Goal: Task Accomplishment & Management: Manage account settings

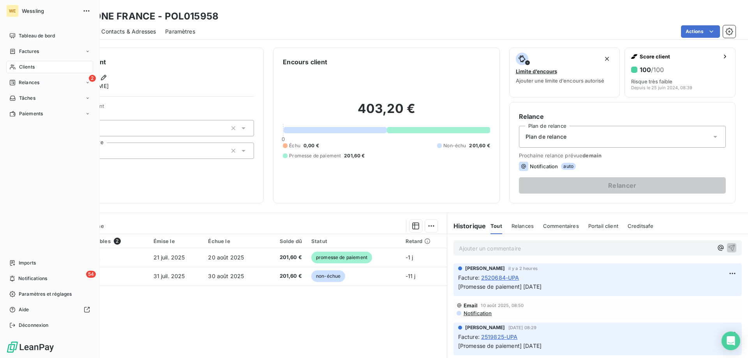
click at [32, 69] on span "Clients" at bounding box center [27, 67] width 16 height 7
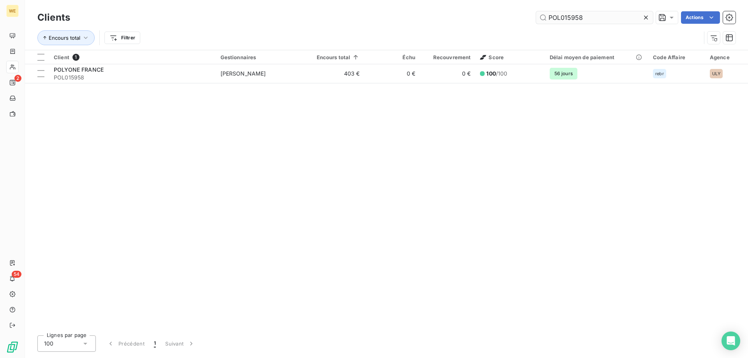
click at [559, 18] on input "POL015958" at bounding box center [594, 17] width 117 height 12
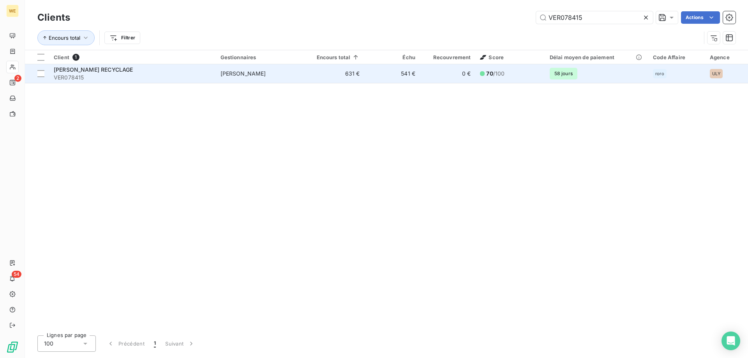
type input "VER078415"
click at [98, 75] on span "VER078415" at bounding box center [132, 78] width 157 height 8
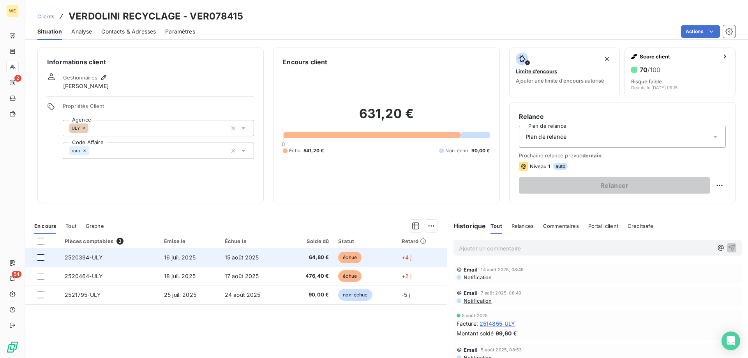
click at [42, 257] on div at bounding box center [40, 257] width 7 height 7
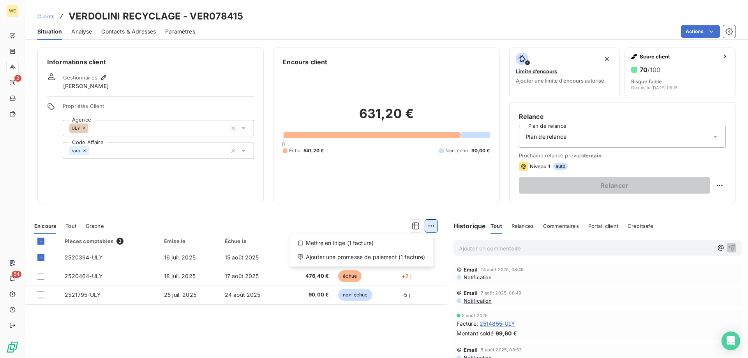
click at [430, 226] on html "WE 2 54 Clients VERDOLINI RECYCLAGE - VER078415 Situation Analyse Contacts & Ad…" at bounding box center [374, 179] width 748 height 358
click at [409, 257] on div "Ajouter une promesse de paiement (1 facture)" at bounding box center [362, 257] width 138 height 12
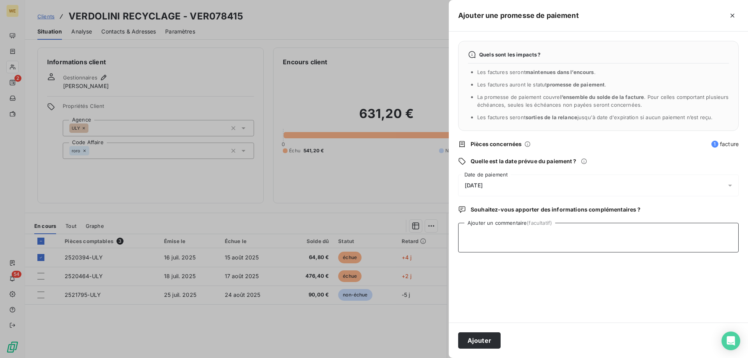
click at [490, 250] on textarea "Ajouter un commentaire (facultatif)" at bounding box center [598, 238] width 280 height 30
type textarea "15/09/25"
click at [483, 185] on span "20/08/2025" at bounding box center [474, 185] width 18 height 6
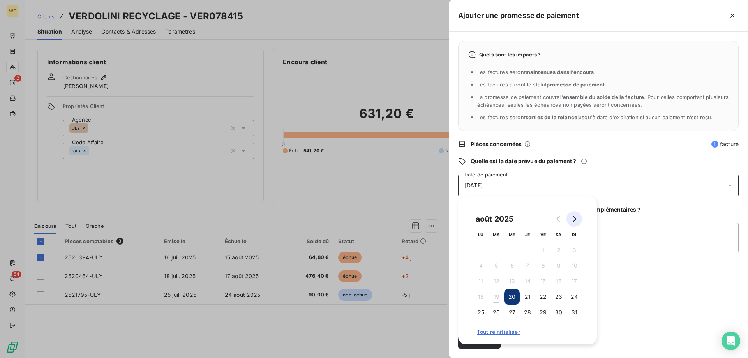
click at [577, 218] on icon "Go to next month" at bounding box center [574, 219] width 6 height 6
drag, startPoint x: 483, startPoint y: 296, endPoint x: 483, endPoint y: 301, distance: 5.1
click at [480, 296] on button "22" at bounding box center [481, 297] width 16 height 16
click at [593, 294] on div "septembre 2025 LU MA ME JE VE SA DI 1 2 3 4 5 6 7 8 9 10 11 12 13 14 15 16 17 1…" at bounding box center [527, 270] width 139 height 148
click at [624, 293] on div "Quels sont les impacts ? Les factures seront maintenues dans l’encours . Les fa…" at bounding box center [598, 177] width 299 height 291
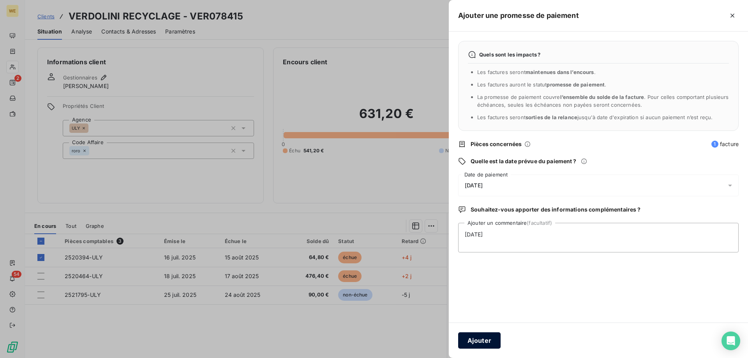
click at [484, 339] on button "Ajouter" at bounding box center [479, 340] width 42 height 16
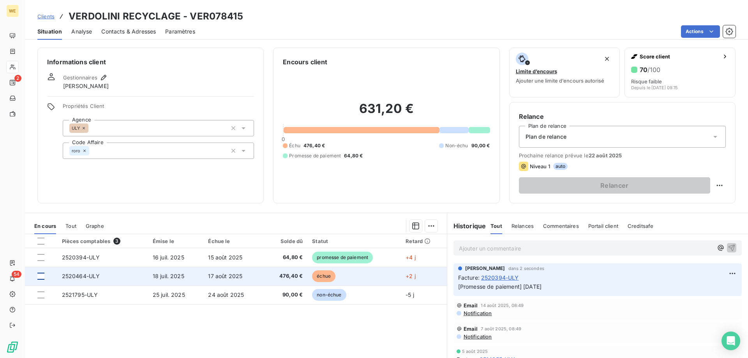
click at [41, 278] on div at bounding box center [40, 276] width 7 height 7
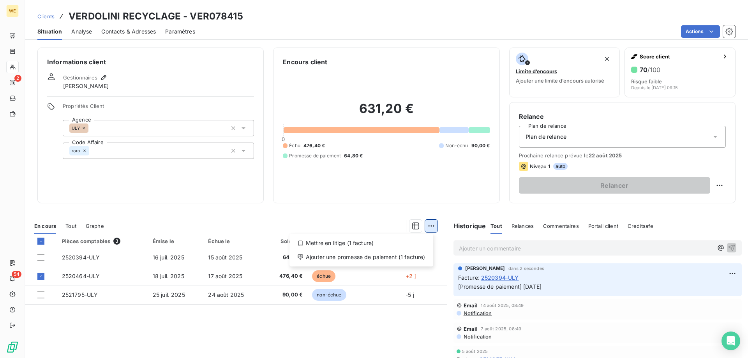
click at [428, 225] on html "WE 2 54 Clients VERDOLINI RECYCLAGE - VER078415 Situation Analyse Contacts & Ad…" at bounding box center [374, 179] width 748 height 358
click at [401, 254] on div "Ajouter une promesse de paiement (1 facture)" at bounding box center [362, 257] width 138 height 12
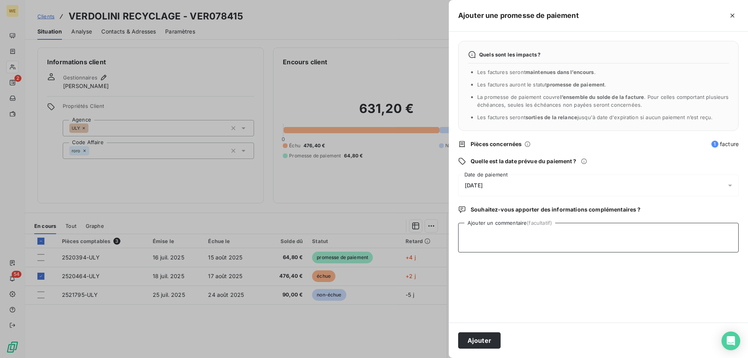
click at [494, 248] on textarea "Ajouter un commentaire (facultatif)" at bounding box center [598, 238] width 280 height 30
type textarea "30/09/25"
click at [482, 182] on span "20/08/2025" at bounding box center [474, 185] width 18 height 6
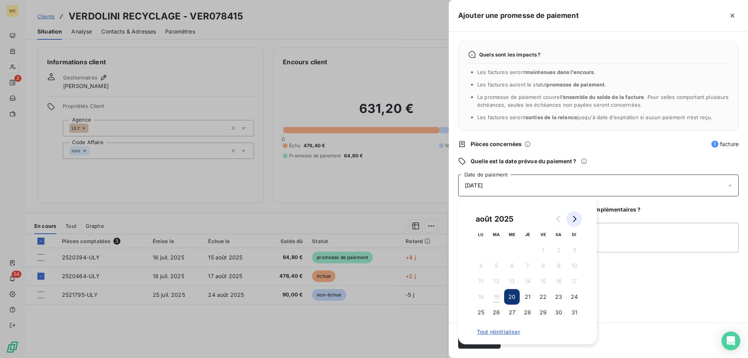
click at [580, 222] on button "Go to next month" at bounding box center [574, 219] width 16 height 16
click at [575, 217] on icon "Go to next month" at bounding box center [575, 219] width 4 height 6
click at [498, 266] on button "7" at bounding box center [497, 266] width 16 height 16
click at [623, 250] on textarea "30/09/25" at bounding box center [598, 238] width 280 height 30
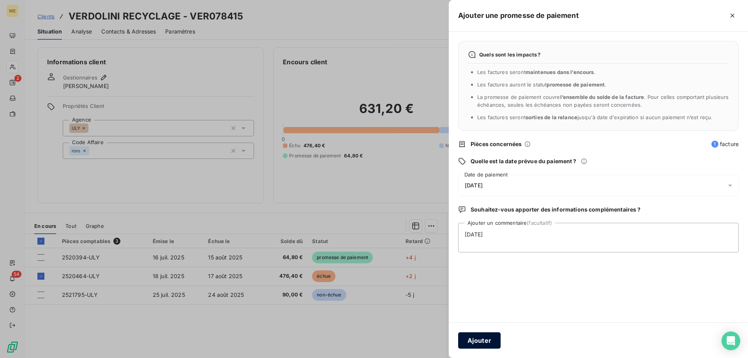
click at [473, 341] on button "Ajouter" at bounding box center [479, 340] width 42 height 16
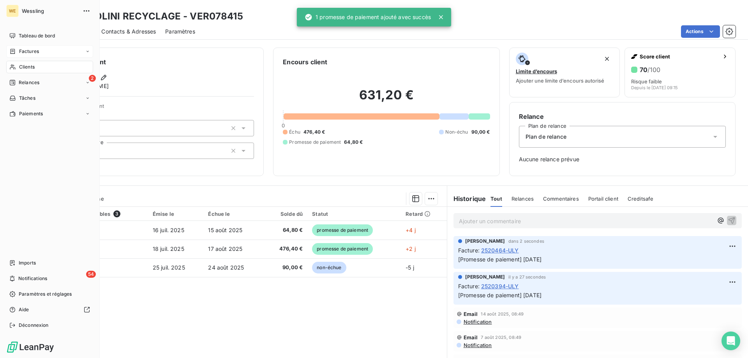
click at [35, 50] on span "Factures" at bounding box center [29, 51] width 20 height 7
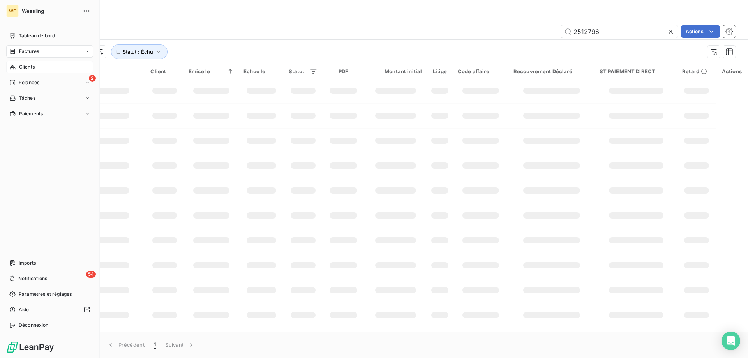
click at [27, 67] on span "Clients" at bounding box center [27, 67] width 16 height 7
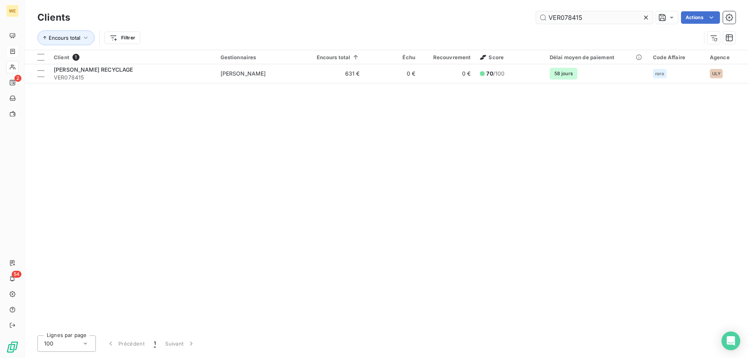
click at [581, 22] on input "VER078415" at bounding box center [594, 17] width 117 height 12
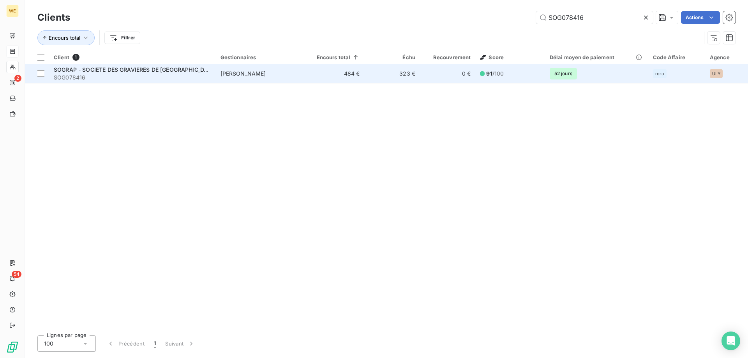
type input "SOG078416"
click at [107, 74] on span "SOG078416" at bounding box center [132, 78] width 157 height 8
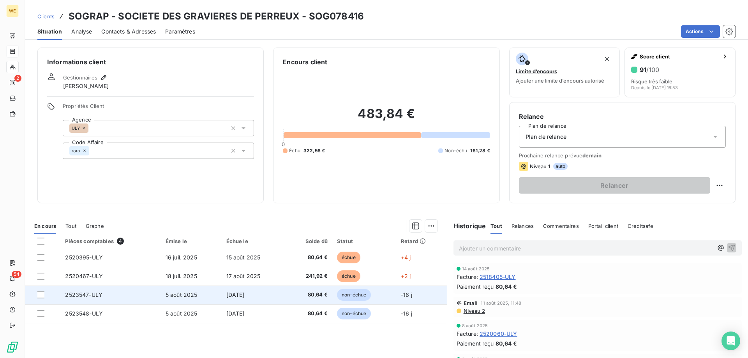
drag, startPoint x: 39, startPoint y: 277, endPoint x: 102, endPoint y: 289, distance: 63.6
click at [40, 277] on div at bounding box center [40, 276] width 7 height 7
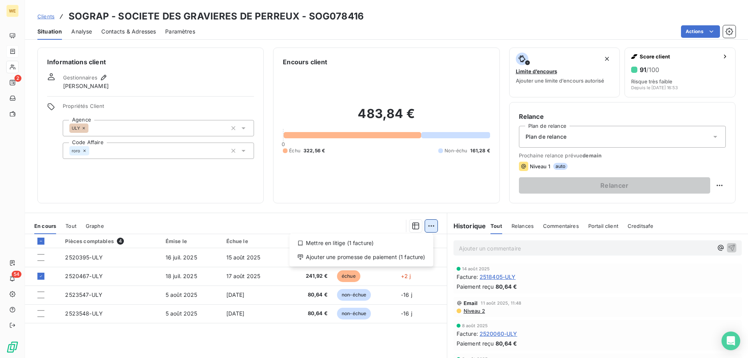
click at [430, 225] on html "WE 2 54 Clients SOGRAP - SOCIETE DES GRAVIERES DE PERREUX - SOG078416 Situation…" at bounding box center [374, 179] width 748 height 358
click at [412, 256] on div "Ajouter une promesse de paiement (1 facture)" at bounding box center [362, 257] width 138 height 12
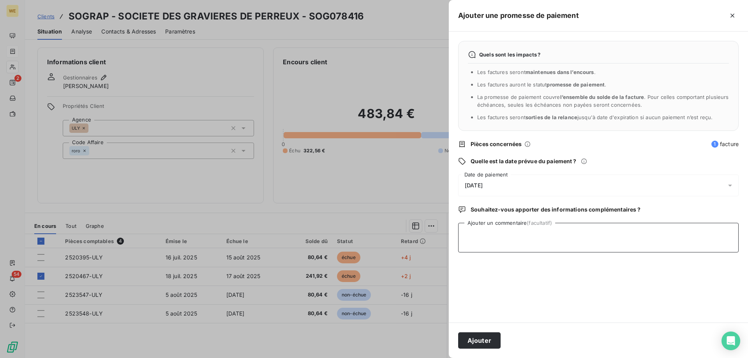
click at [494, 244] on textarea "Ajouter un commentaire (facultatif)" at bounding box center [598, 238] width 280 height 30
type textarea "30/09/25"
click at [486, 181] on div "20/08/2025" at bounding box center [598, 186] width 280 height 22
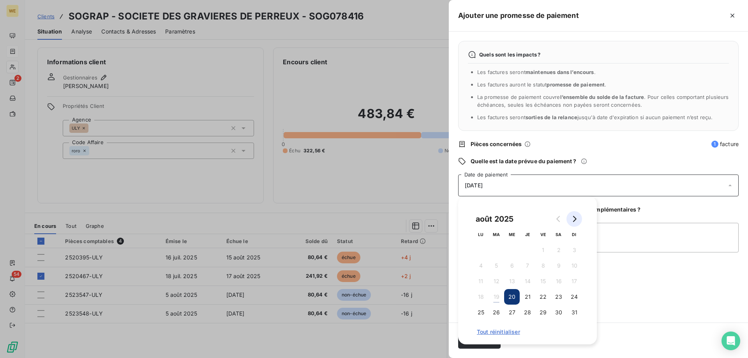
click at [575, 217] on icon "Go to next month" at bounding box center [574, 219] width 6 height 6
click at [573, 218] on icon "Go to next month" at bounding box center [574, 219] width 6 height 6
click at [497, 266] on button "7" at bounding box center [497, 266] width 16 height 16
click at [499, 265] on button "7" at bounding box center [497, 266] width 16 height 16
click at [499, 264] on button "7" at bounding box center [497, 266] width 16 height 16
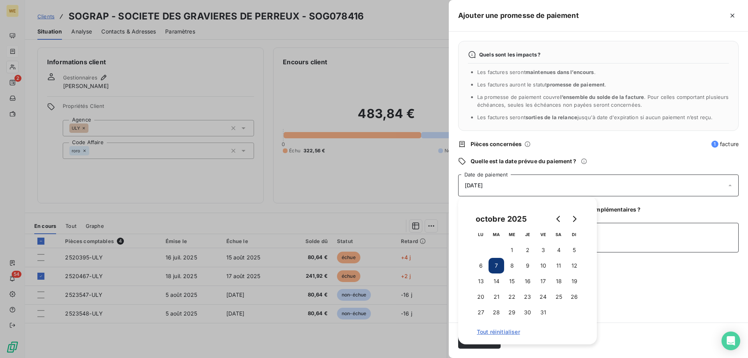
click at [610, 245] on textarea "30/09/25" at bounding box center [598, 238] width 280 height 30
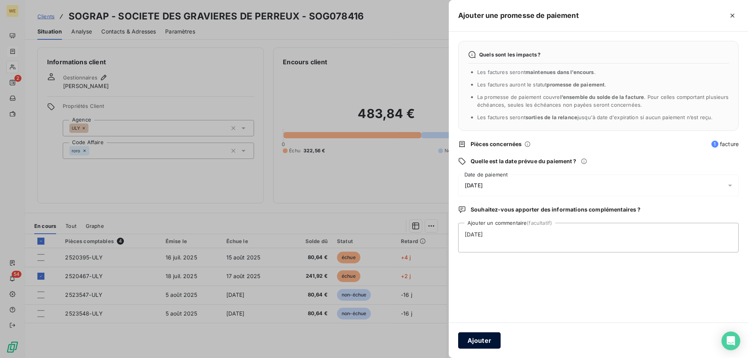
click at [488, 342] on button "Ajouter" at bounding box center [479, 340] width 42 height 16
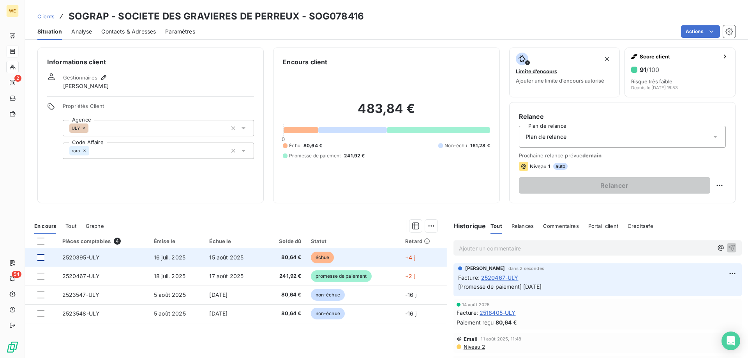
click at [40, 260] on div at bounding box center [40, 257] width 7 height 7
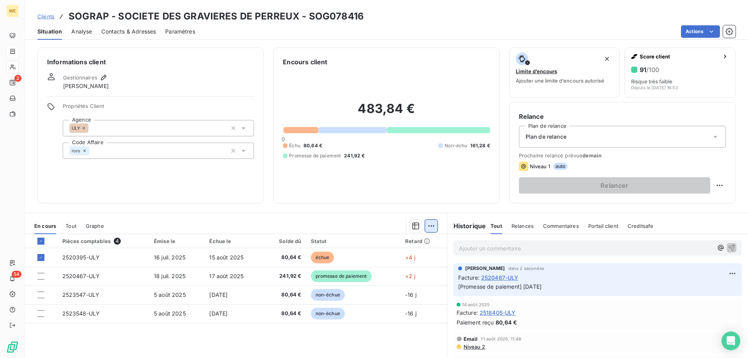
click at [428, 222] on html "WE 2 54 Clients SOGRAP - SOCIETE DES GRAVIERES DE PERREUX - SOG078416 Situation…" at bounding box center [374, 179] width 748 height 358
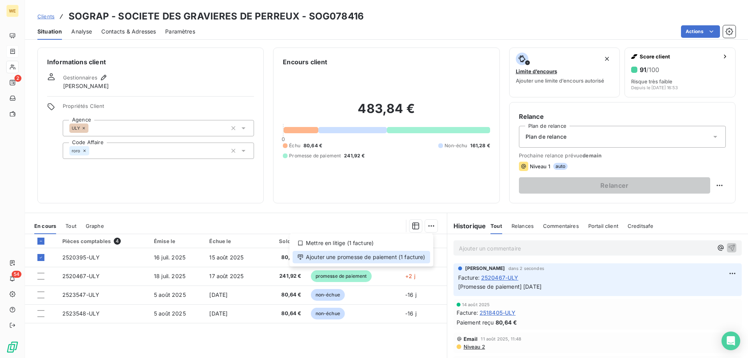
click at [391, 256] on div "Ajouter une promesse de paiement (1 facture)" at bounding box center [362, 257] width 138 height 12
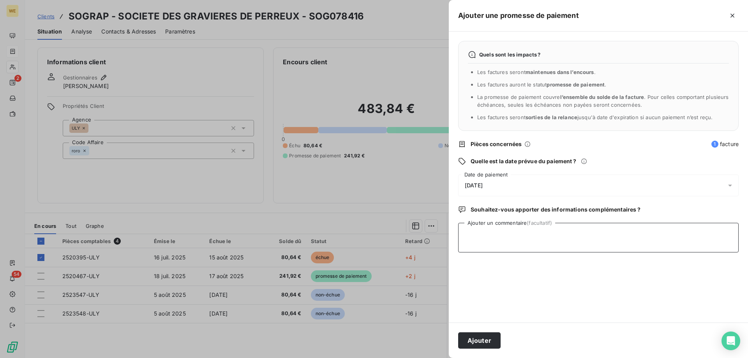
click at [489, 249] on textarea "Ajouter un commentaire (facultatif)" at bounding box center [598, 238] width 280 height 30
type textarea "14/08/25"
click at [483, 184] on span "20/08/2025" at bounding box center [474, 185] width 18 height 6
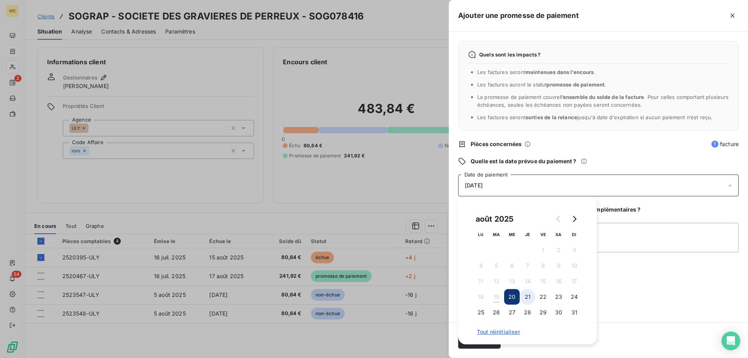
click at [528, 299] on button "21" at bounding box center [528, 297] width 16 height 16
click at [618, 251] on textarea "14/08/25" at bounding box center [598, 238] width 280 height 30
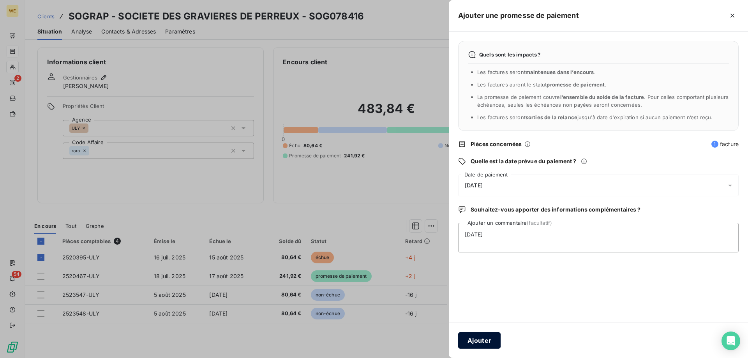
click at [484, 340] on button "Ajouter" at bounding box center [479, 340] width 42 height 16
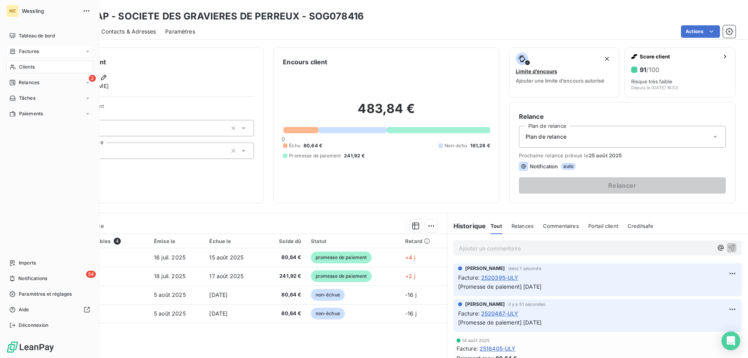
click at [29, 50] on span "Factures" at bounding box center [29, 51] width 20 height 7
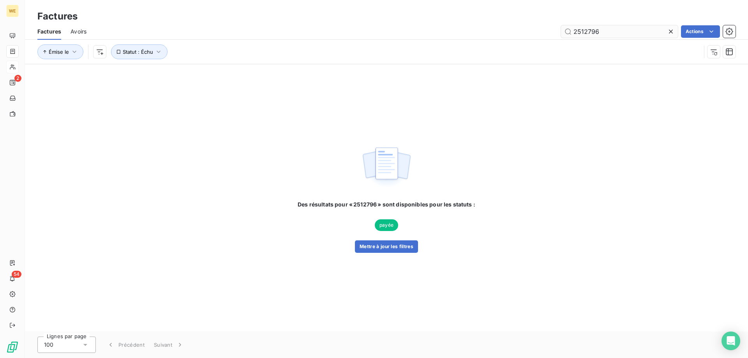
click at [583, 31] on input "2512796" at bounding box center [619, 31] width 117 height 12
type input "2520393"
click at [413, 245] on button "Mettre à jour les filtres" at bounding box center [386, 246] width 63 height 12
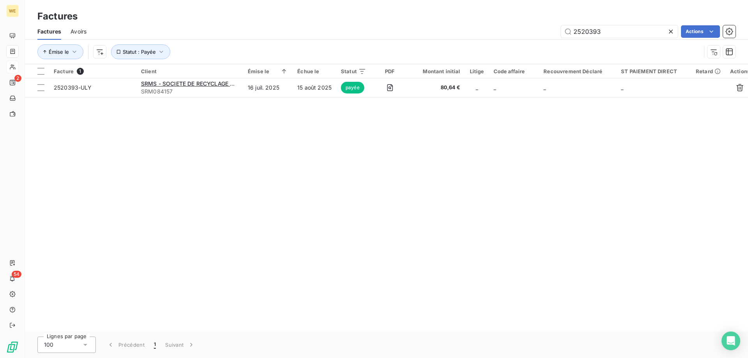
click at [228, 3] on div "Factures Factures Avoirs 2520393 Actions Émise le Statut : Payée" at bounding box center [386, 32] width 723 height 64
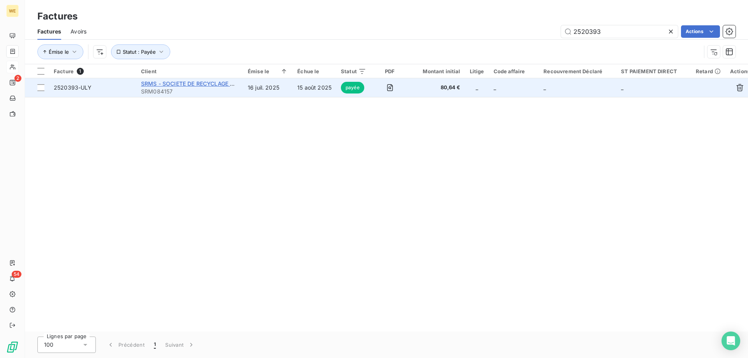
click at [215, 86] on span "SRMS - SOCIETE DE RECYCLAGE DES MAT" at bounding box center [197, 83] width 113 height 7
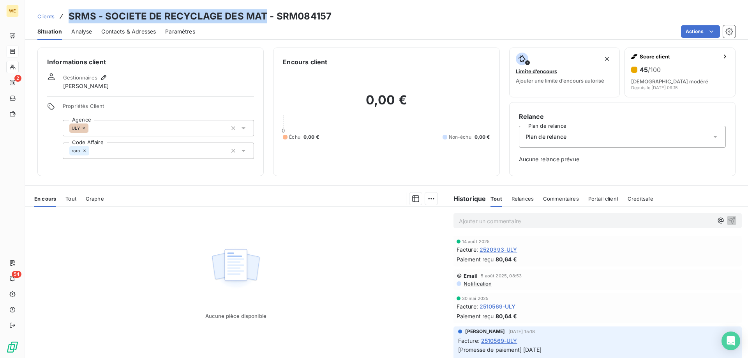
drag, startPoint x: 264, startPoint y: 14, endPoint x: 69, endPoint y: 12, distance: 194.8
click at [69, 12] on h3 "SRMS - SOCIETE DE RECYCLAGE DES MAT - SRM084157" at bounding box center [200, 16] width 263 height 14
copy h3 "SRMS - SOCIETE DE RECYCLAGE DES MAT"
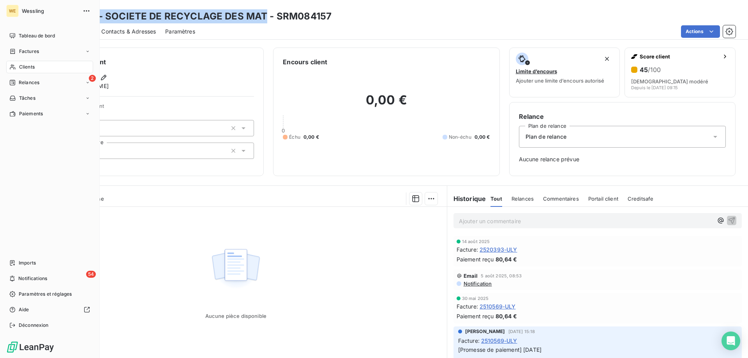
click at [39, 71] on div "Clients" at bounding box center [49, 67] width 87 height 12
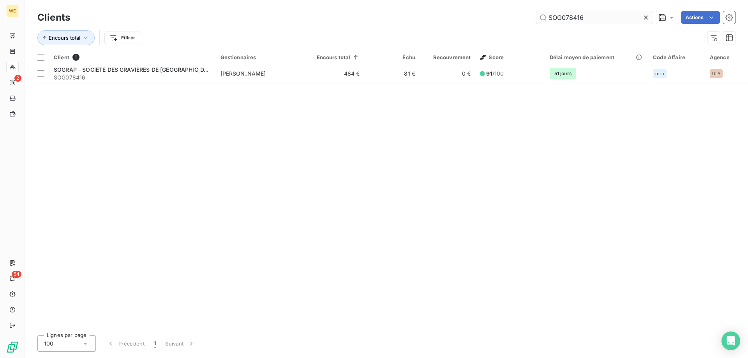
click at [545, 17] on input "SOG078416" at bounding box center [594, 17] width 117 height 12
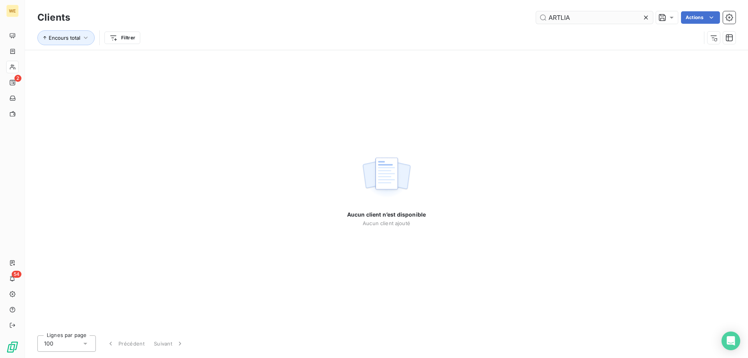
click at [559, 21] on input "ARTLIA" at bounding box center [594, 17] width 117 height 12
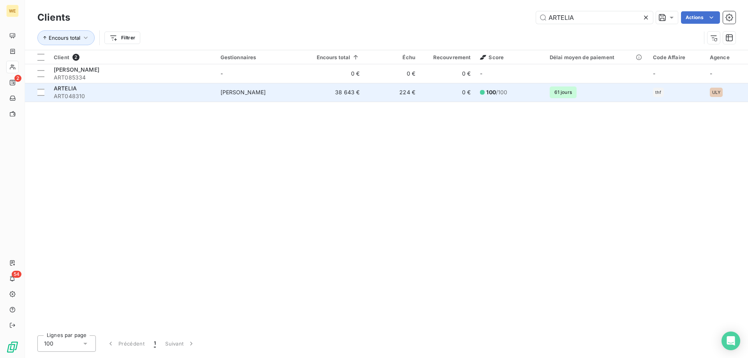
type input "ARTELIA"
click at [266, 94] on span "[PERSON_NAME]" at bounding box center [243, 92] width 46 height 7
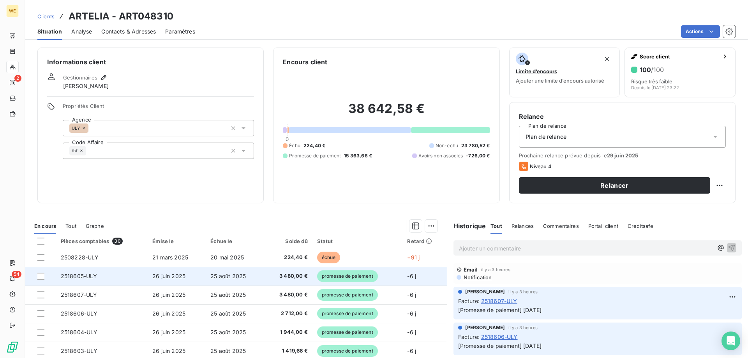
click at [174, 275] on span "26 juin 2025" at bounding box center [168, 276] width 33 height 7
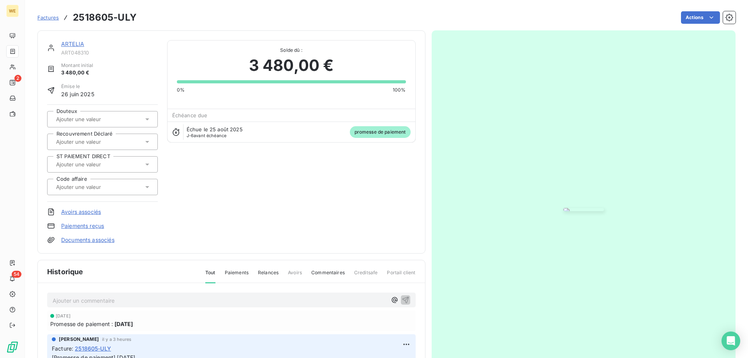
click at [604, 208] on img "button" at bounding box center [583, 209] width 41 height 3
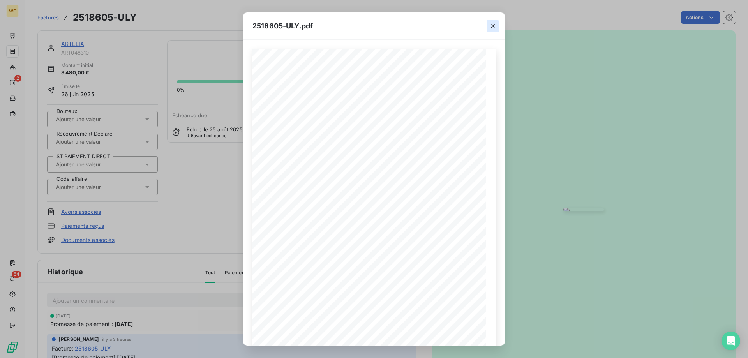
click at [493, 28] on icon "button" at bounding box center [493, 26] width 8 height 8
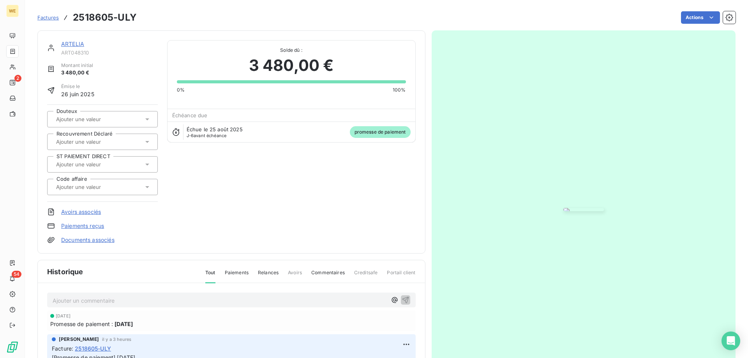
click at [196, 210] on div "ARTELIA ART048310 Montant initial 3 480,00 € Émise le [DATE] Douteux Recouvreme…" at bounding box center [231, 142] width 369 height 204
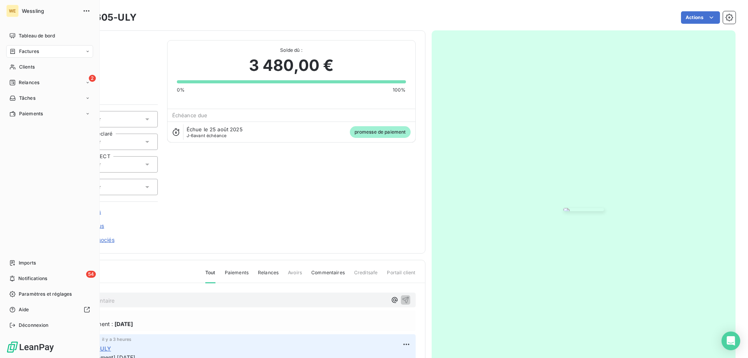
click at [29, 53] on span "Factures" at bounding box center [29, 51] width 20 height 7
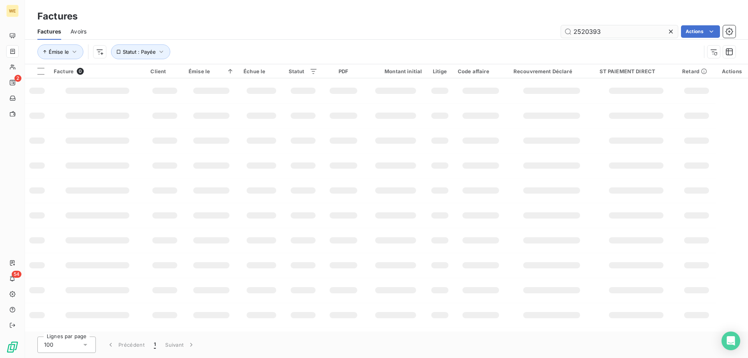
click at [575, 30] on input "2520393" at bounding box center [619, 31] width 117 height 12
click at [157, 48] on icon "button" at bounding box center [161, 52] width 8 height 8
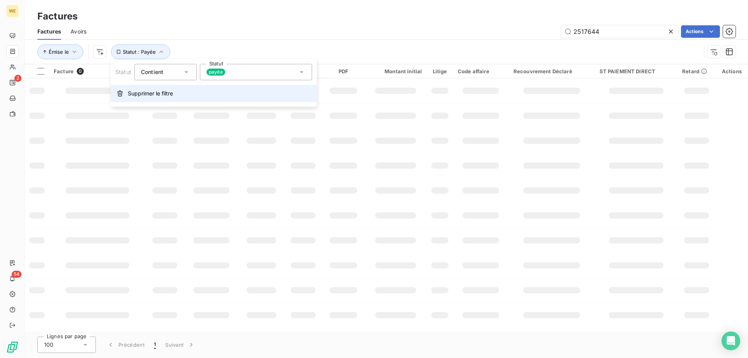
click at [153, 98] on button "Supprimer le filtre" at bounding box center [214, 93] width 206 height 17
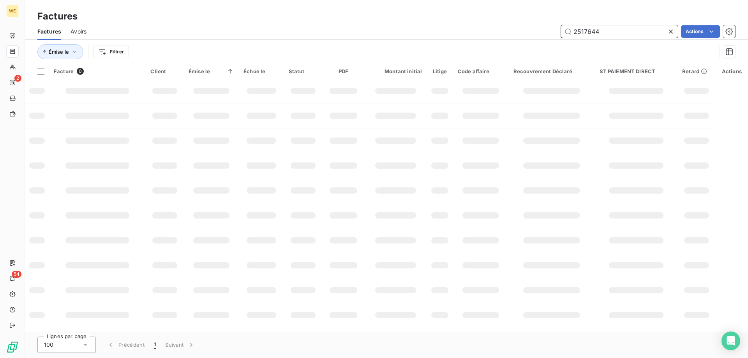
click at [611, 30] on input "2517644" at bounding box center [619, 31] width 117 height 12
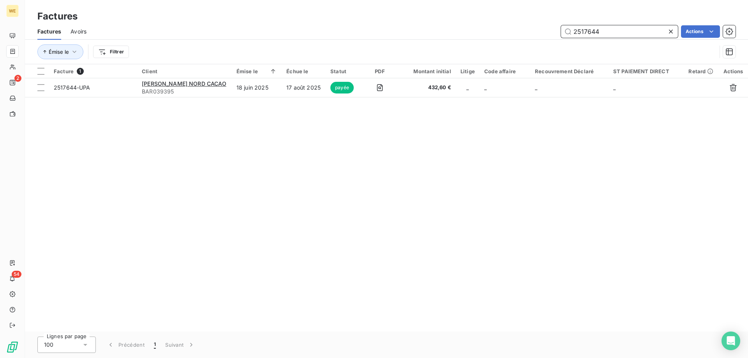
click at [584, 30] on input "2517644" at bounding box center [619, 31] width 117 height 12
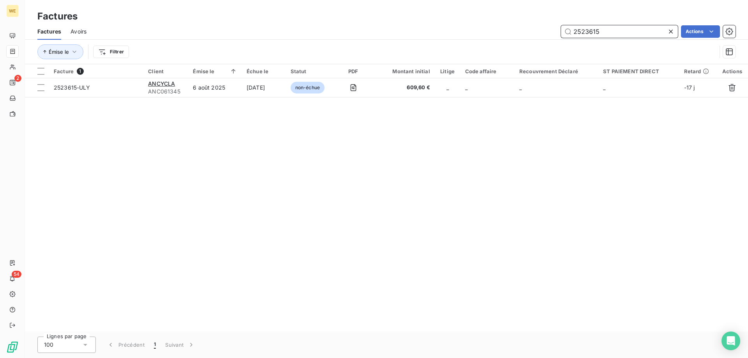
type input "2523615"
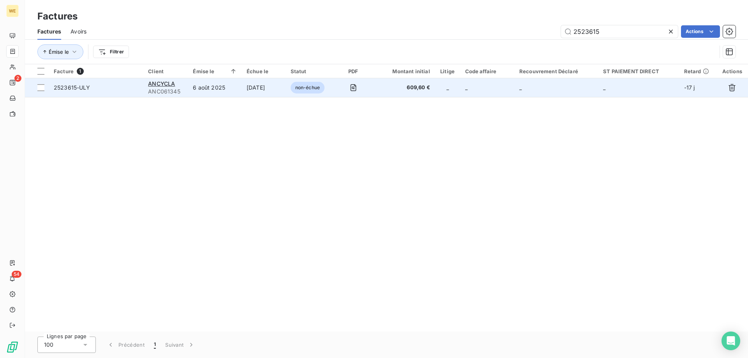
click at [182, 88] on span "ANC061345" at bounding box center [165, 92] width 35 height 8
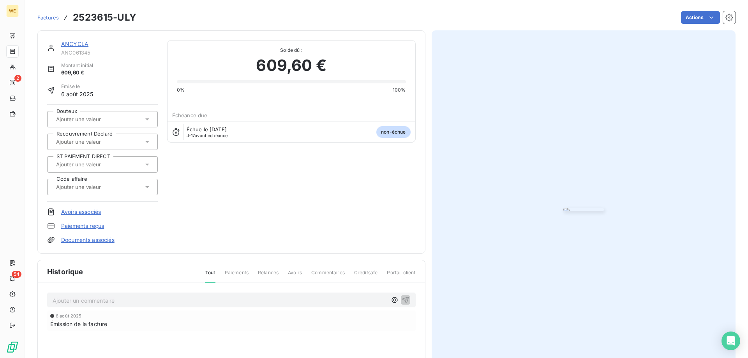
click at [563, 208] on img "button" at bounding box center [583, 209] width 41 height 3
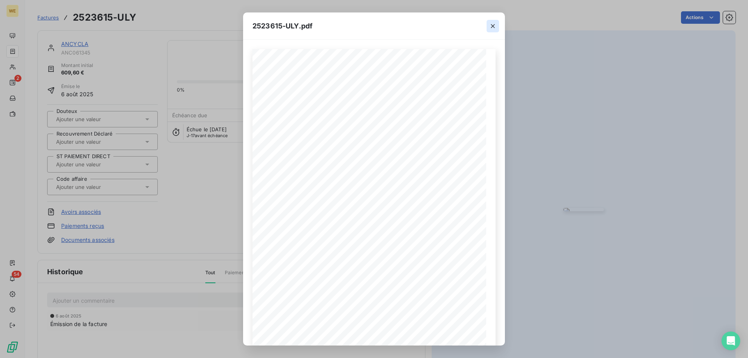
click at [494, 27] on icon "button" at bounding box center [493, 26] width 8 height 8
